Goal: Information Seeking & Learning: Understand process/instructions

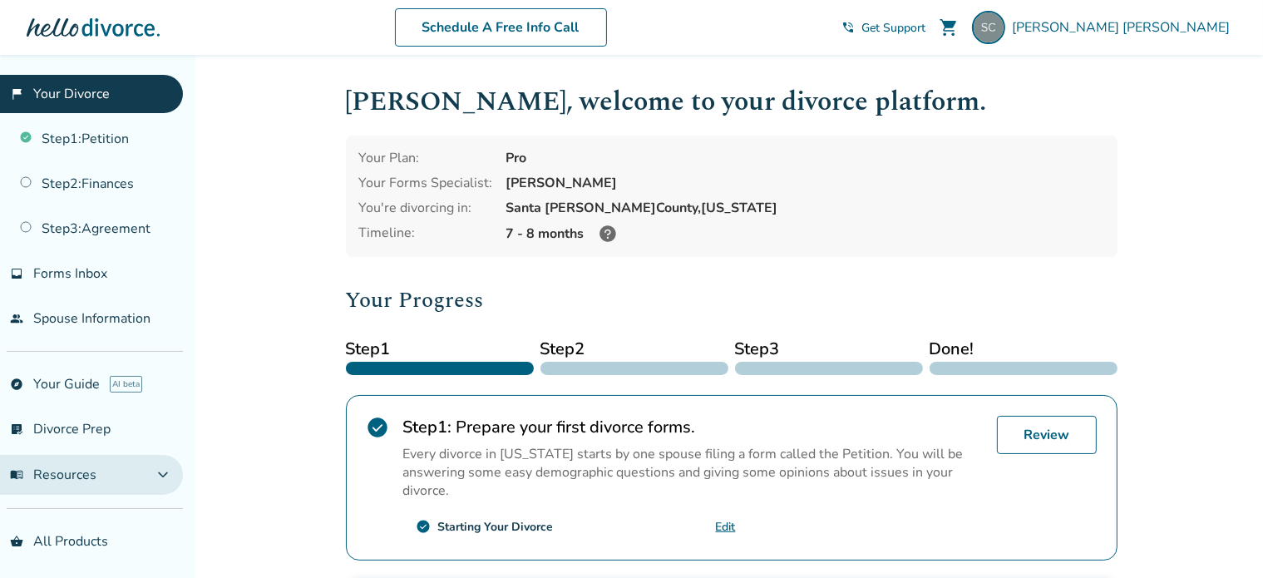
click at [146, 469] on button "menu_book Resources expand_more" at bounding box center [91, 475] width 183 height 40
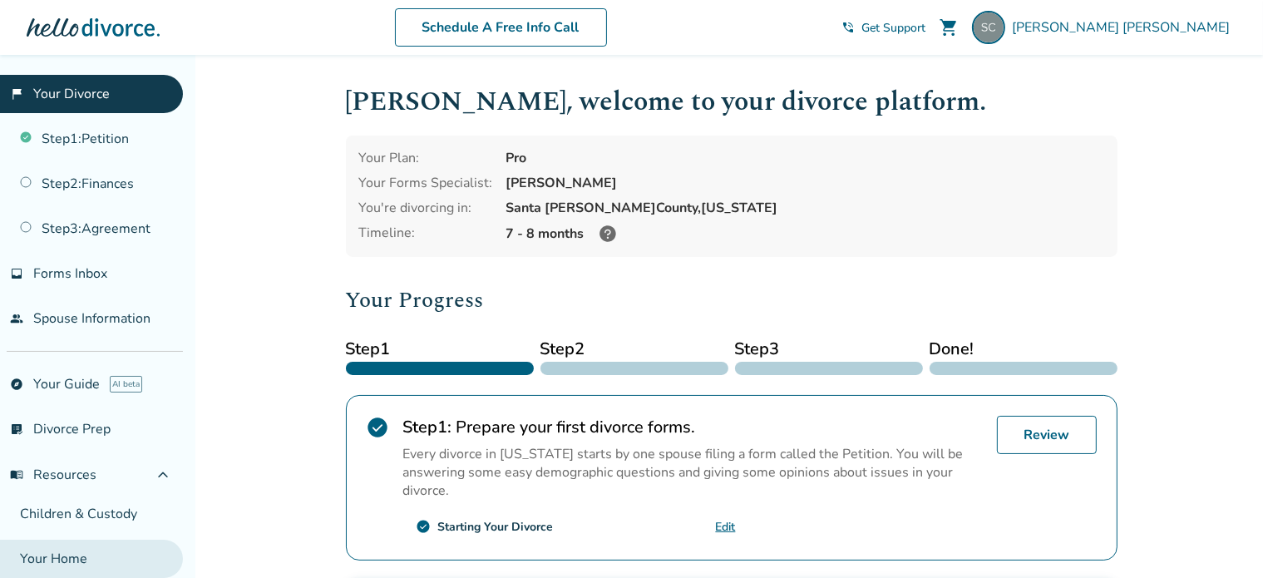
click at [70, 561] on link "Your Home" at bounding box center [91, 558] width 183 height 38
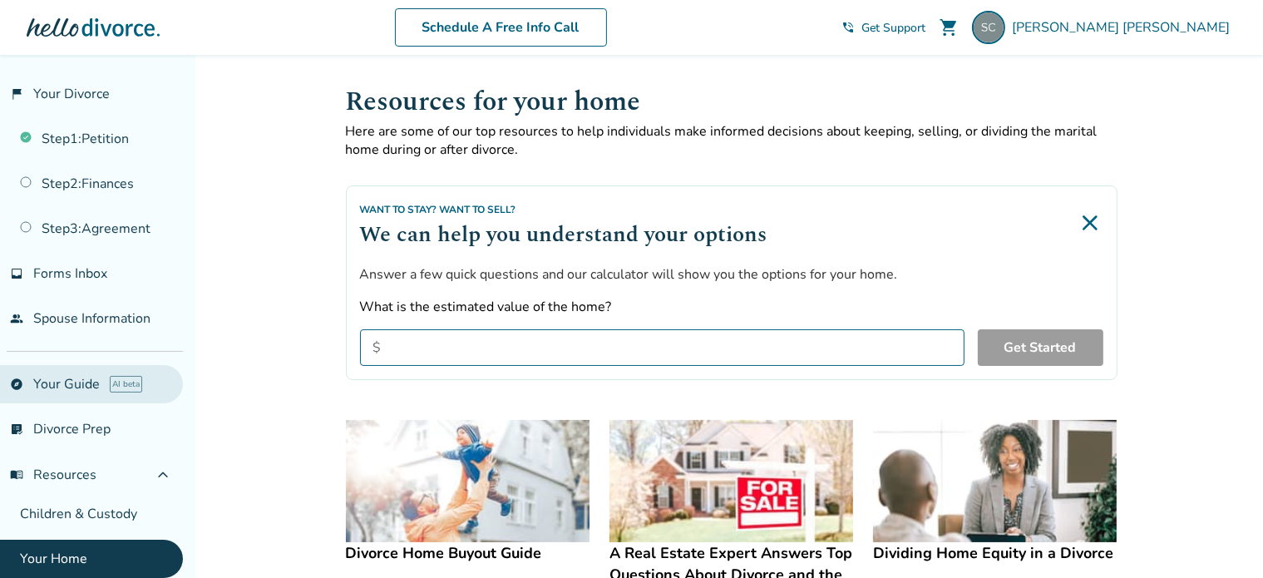
click at [57, 385] on link "explore Your Guide AI beta" at bounding box center [91, 384] width 183 height 38
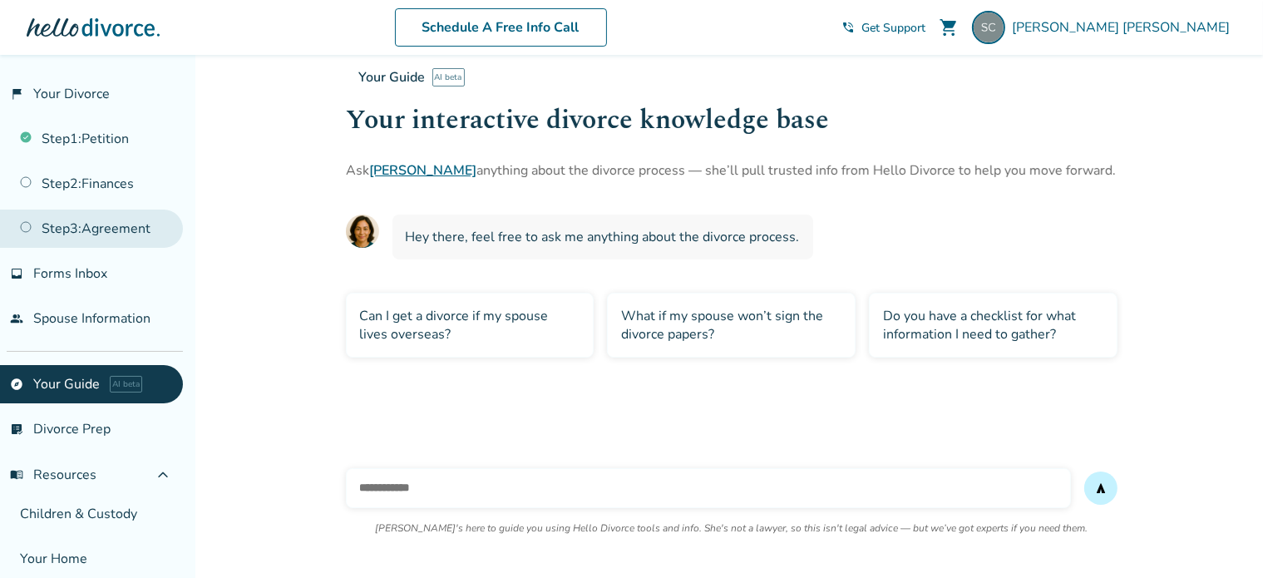
click at [85, 226] on link "Step 3 : Agreement" at bounding box center [91, 228] width 183 height 38
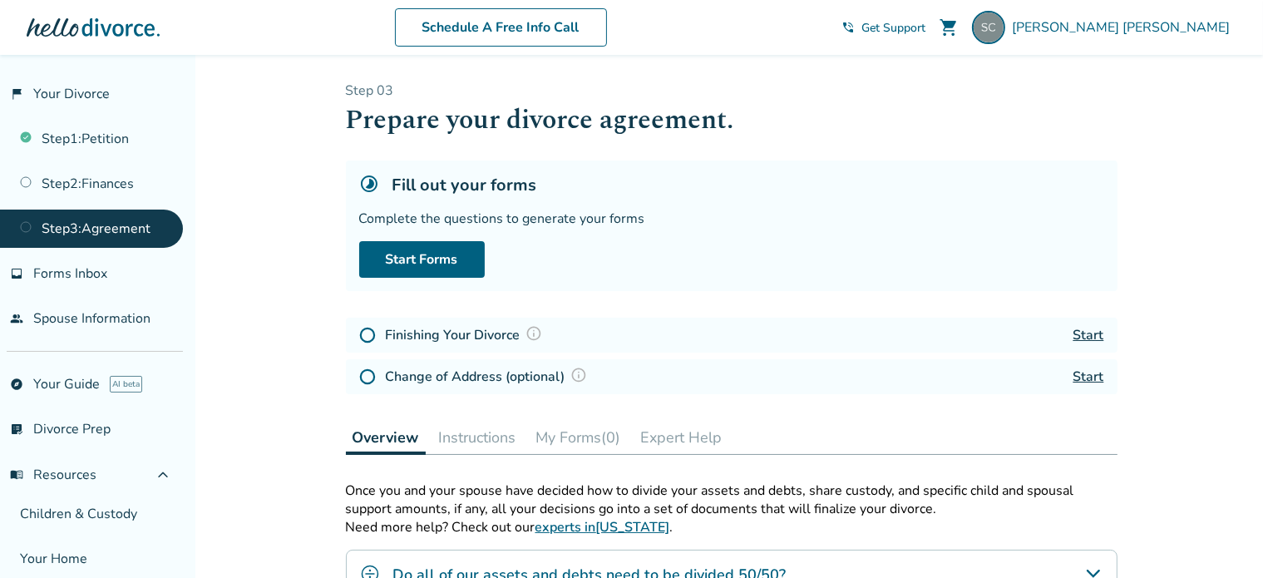
scroll to position [166, 0]
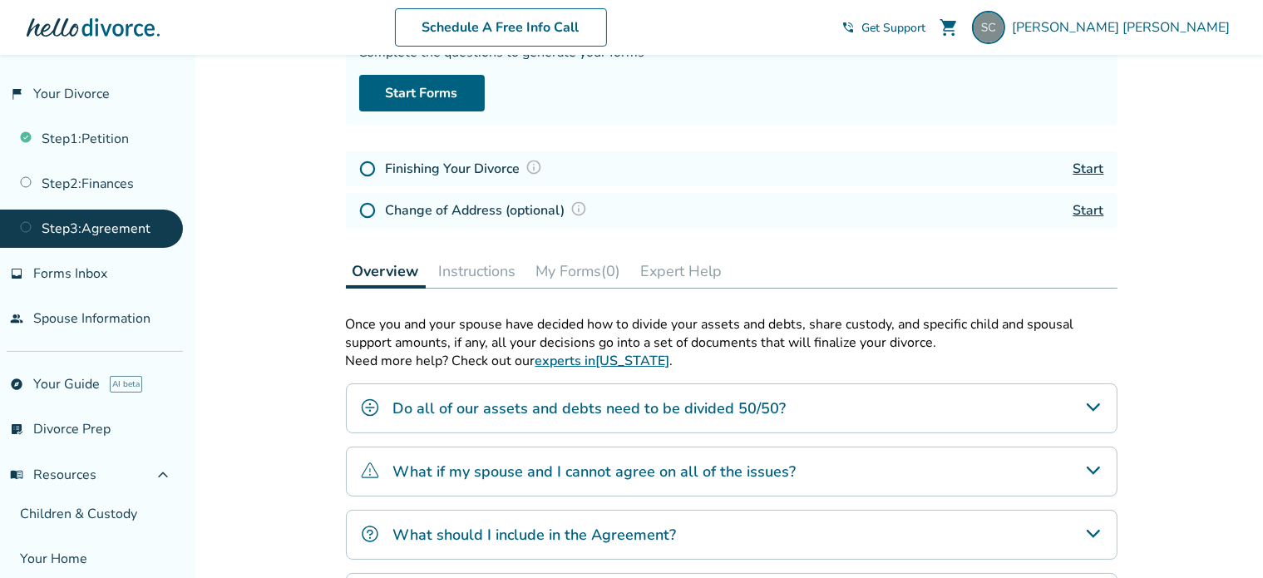
click at [608, 362] on link "experts in California" at bounding box center [602, 361] width 135 height 18
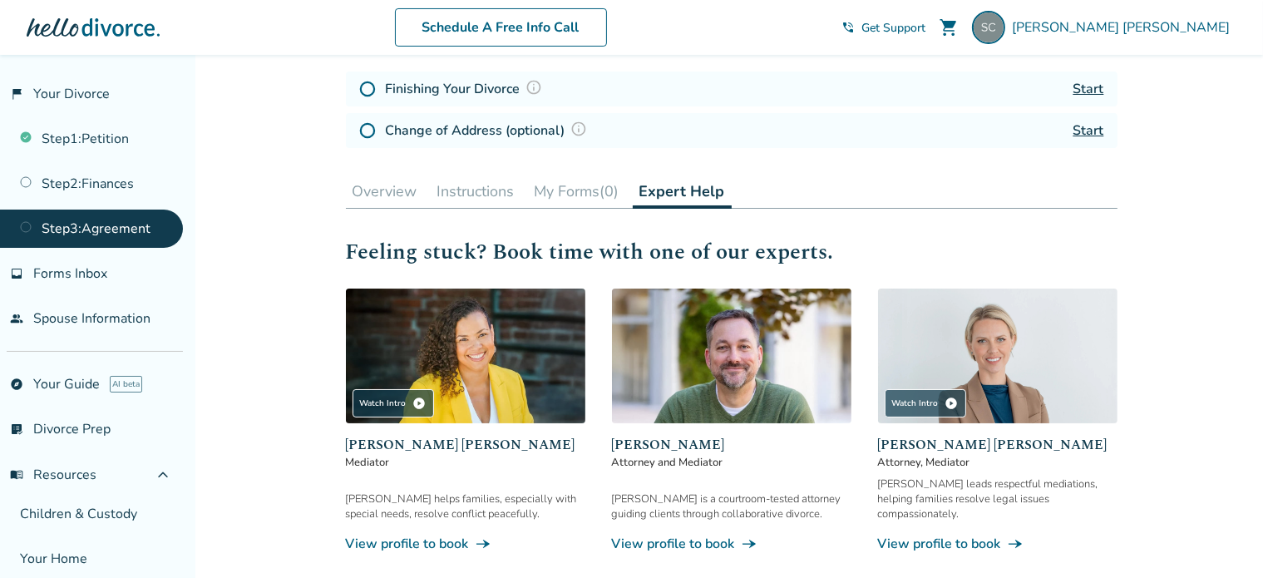
scroll to position [249, 0]
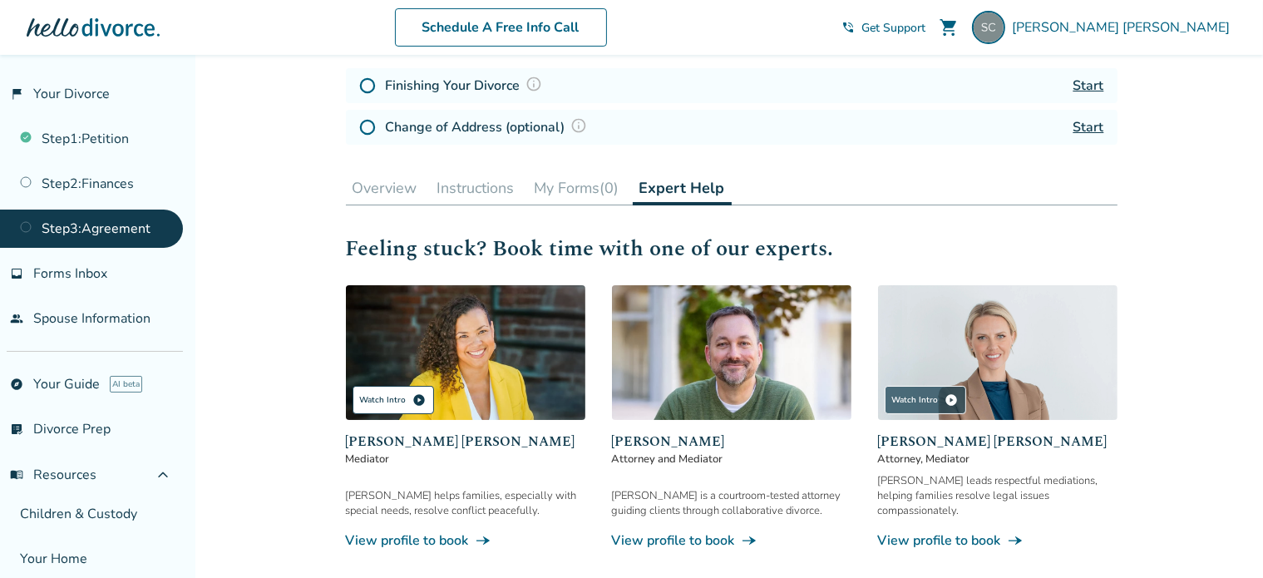
click at [418, 401] on span "play_circle" at bounding box center [419, 399] width 13 height 13
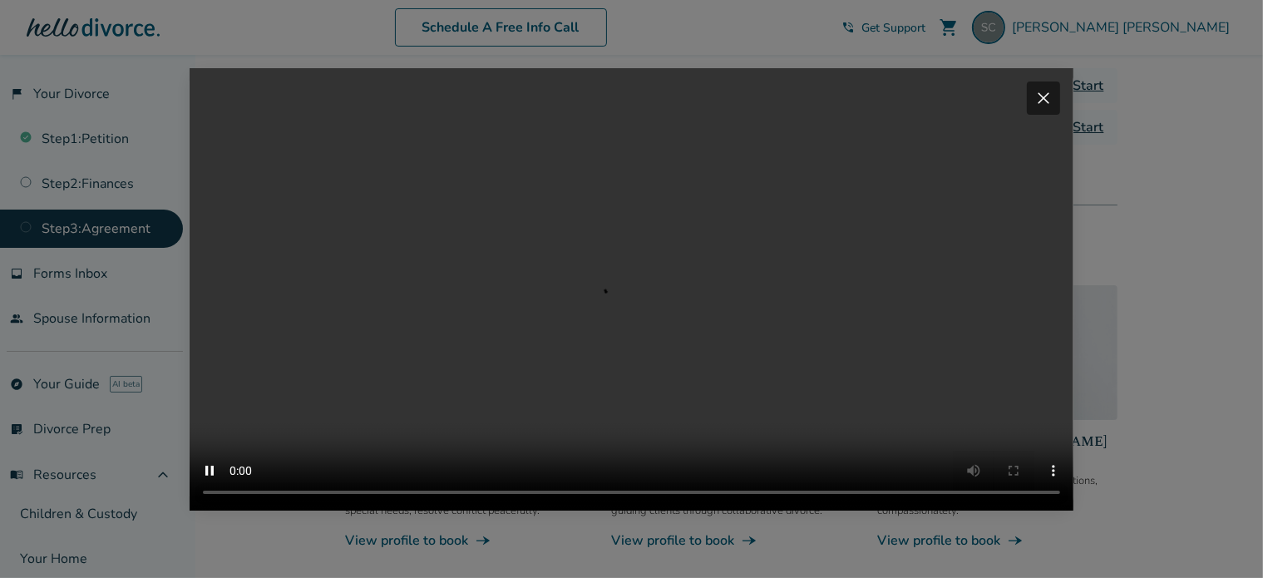
click at [1053, 88] on span "close" at bounding box center [1043, 98] width 20 height 20
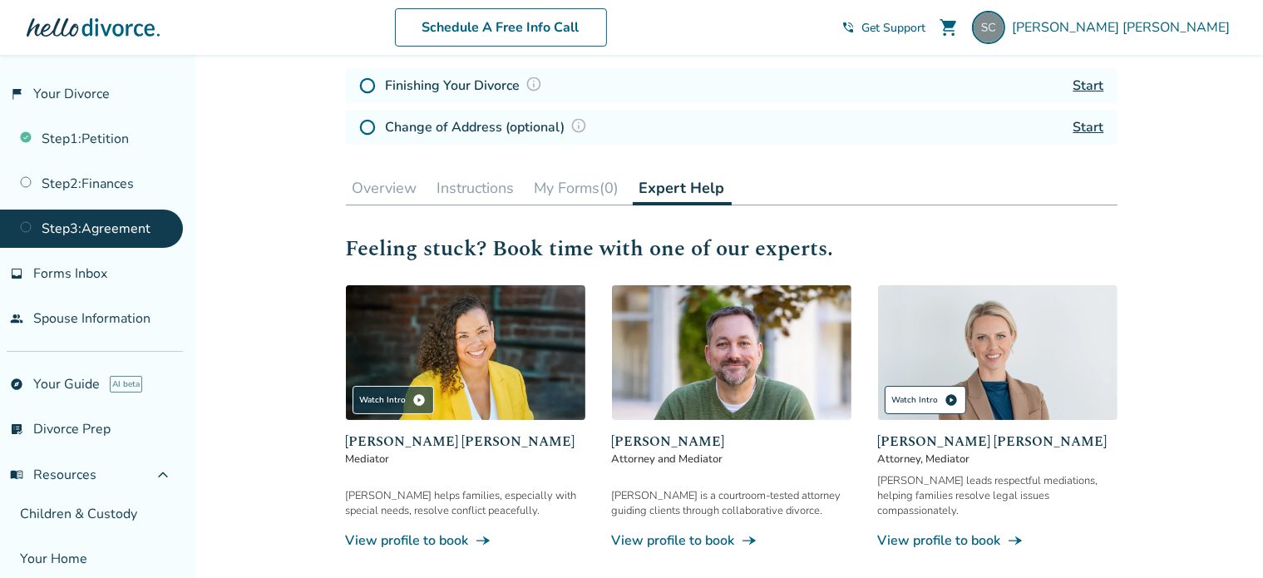
click at [926, 401] on div "Watch Intro play_circle" at bounding box center [924, 400] width 81 height 28
